Goal: Find specific page/section: Find specific page/section

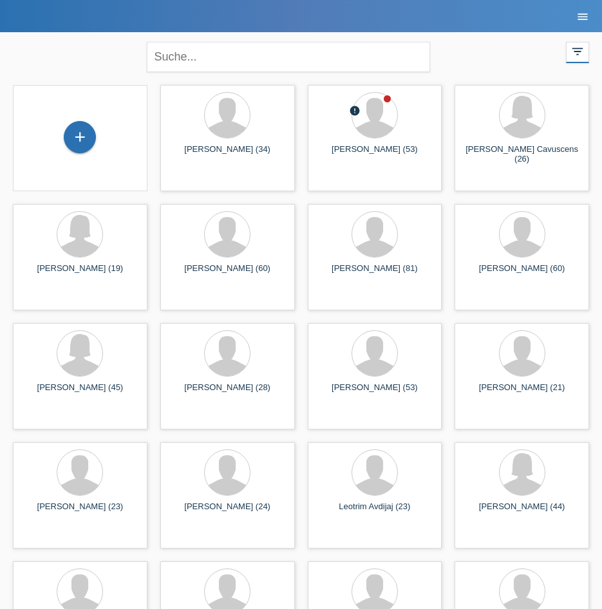
click at [577, 15] on icon "menu" at bounding box center [582, 16] width 13 height 13
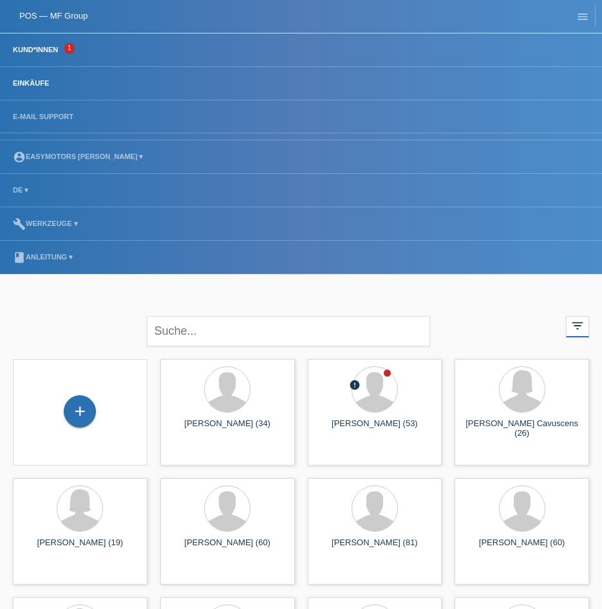
click at [53, 82] on link "Einkäufe" at bounding box center [30, 83] width 49 height 8
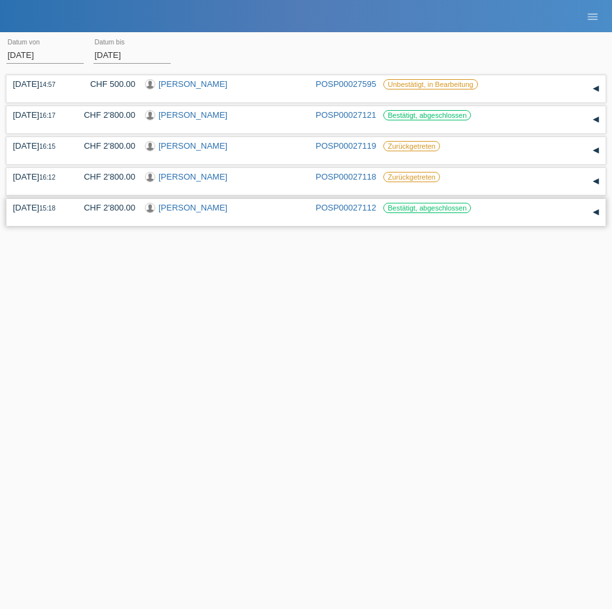
click at [317, 213] on div "05.09.2025 15:18 CHF 2'800.00 Yoan Francis Martin Chivatsi POSP00027112 Bestäti…" at bounding box center [306, 212] width 586 height 19
click at [507, 120] on div "05.09.2025 16:17 CHF 2'800.00 Yoan Francis Martin Chivatsi POSP00027121 Bestäti…" at bounding box center [306, 119] width 586 height 19
click at [578, 138] on div "16.09.2025 14:57 CHF 500.00 Hafedh Khalfa POSP00027595 Reservation" at bounding box center [305, 151] width 599 height 158
click at [601, 124] on div "▾" at bounding box center [595, 119] width 19 height 19
